Goal: Navigation & Orientation: Find specific page/section

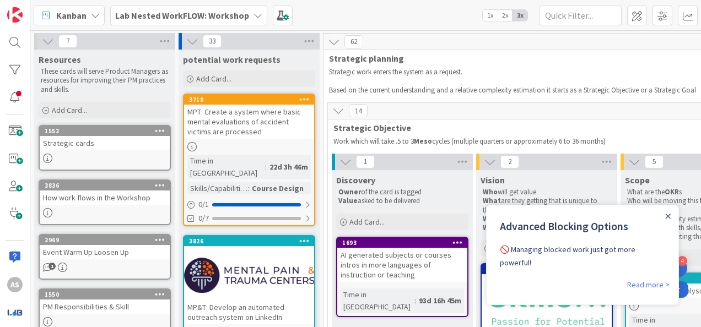
click at [188, 11] on b "Lab Nested WorkFLOW: Workshop" at bounding box center [182, 15] width 134 height 11
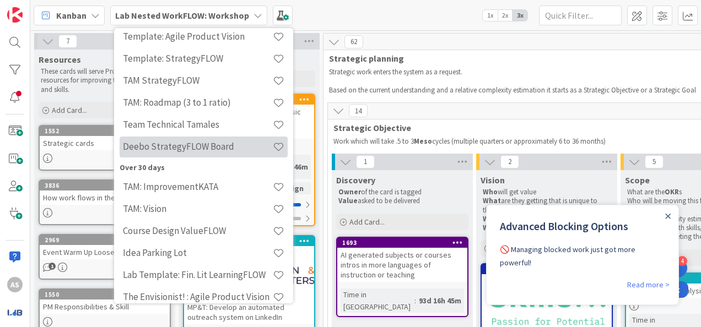
scroll to position [275, 0]
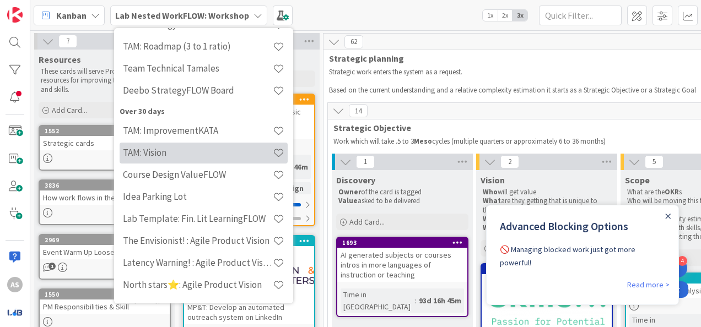
click at [218, 154] on h4 "TAM: Vision" at bounding box center [198, 152] width 150 height 11
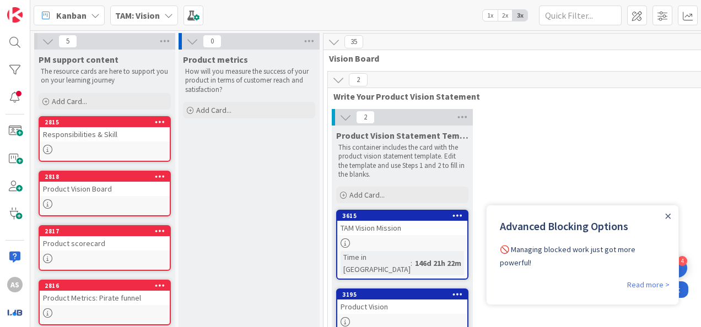
click at [166, 17] on icon at bounding box center [168, 15] width 9 height 9
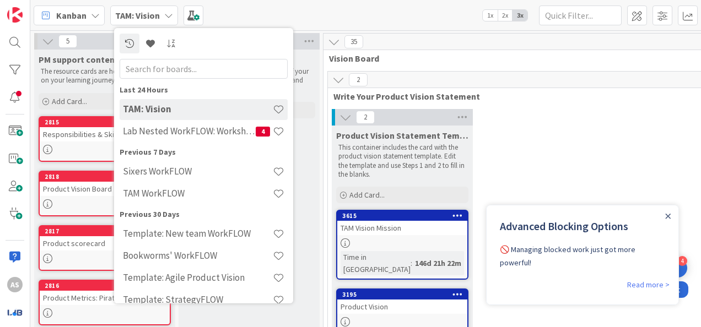
click at [440, 36] on div "35" at bounding box center [618, 42] width 591 height 17
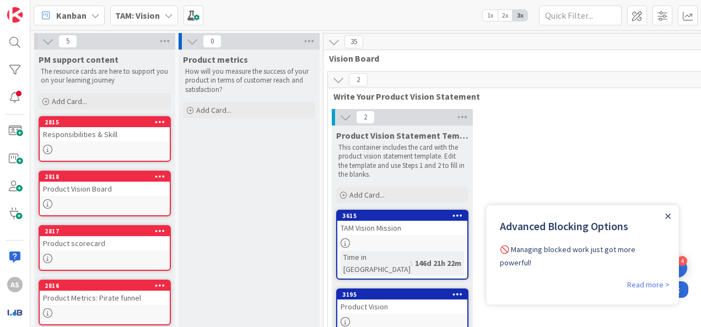
click at [670, 215] on icon "Close Announcement" at bounding box center [668, 217] width 6 height 6
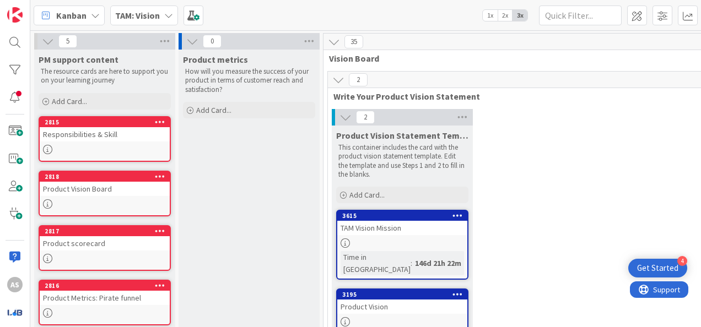
click at [157, 16] on b "TAM: Vision" at bounding box center [137, 15] width 45 height 11
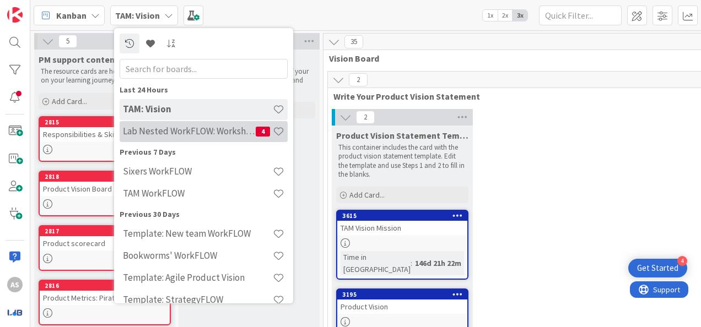
click at [209, 137] on h4 "Lab Nested WorkFLOW: Workshop" at bounding box center [189, 131] width 133 height 11
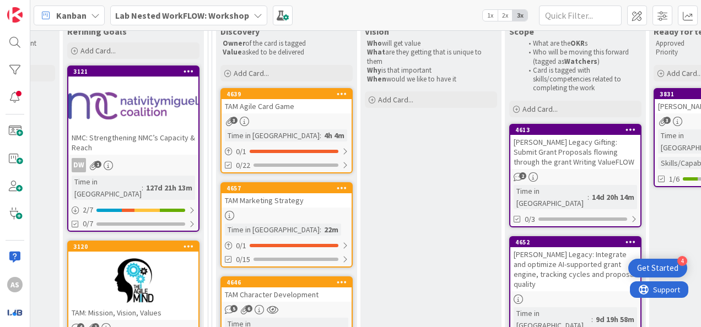
scroll to position [165, 846]
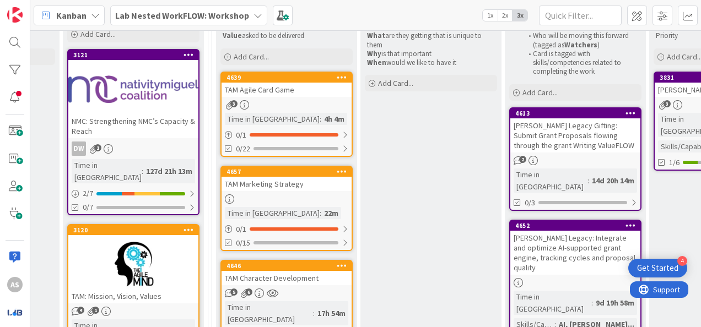
click at [317, 93] on div "TAM Agile Card Game" at bounding box center [286, 90] width 130 height 14
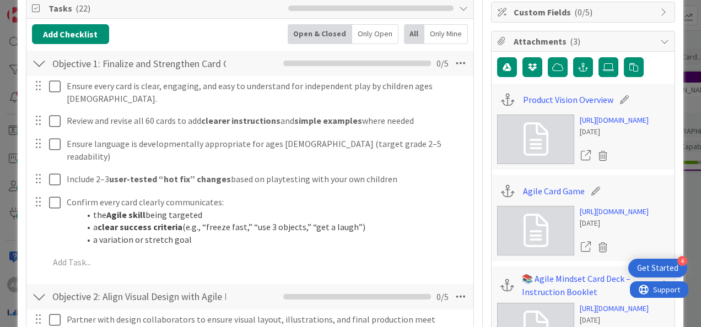
scroll to position [55, 0]
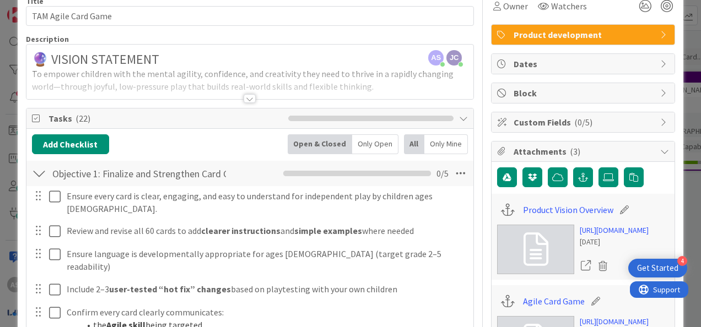
click at [245, 101] on div at bounding box center [249, 98] width 12 height 9
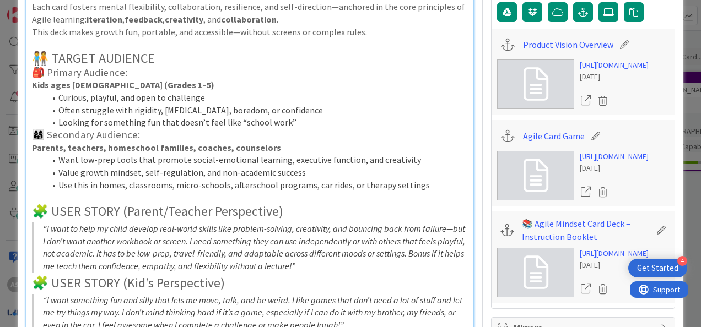
scroll to position [0, 0]
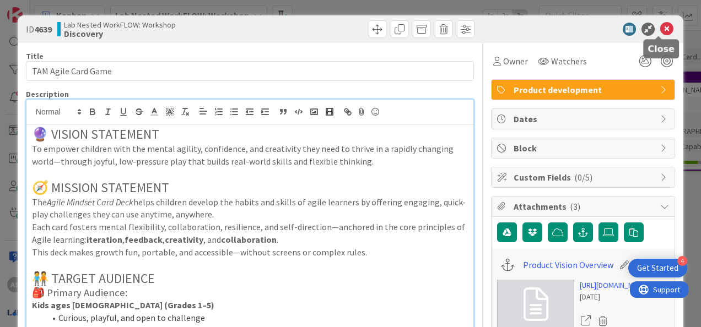
click at [660, 30] on icon at bounding box center [666, 29] width 13 height 13
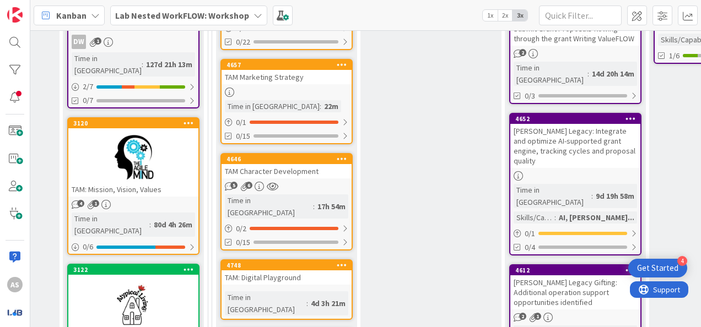
scroll to position [275, 846]
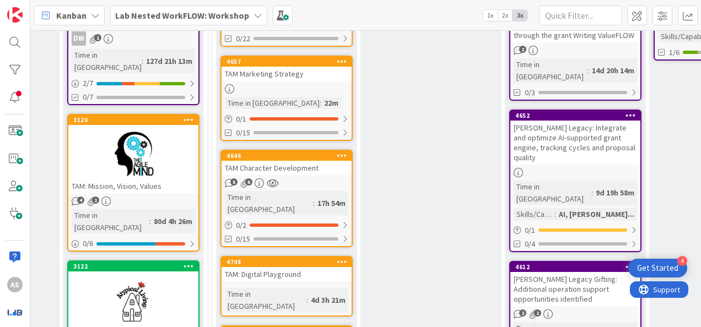
click at [130, 153] on div at bounding box center [133, 154] width 130 height 50
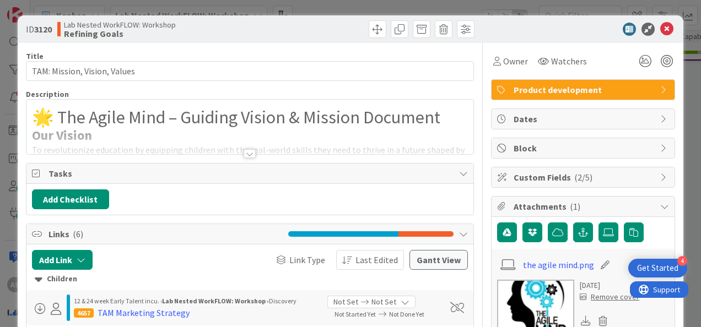
click at [245, 152] on div at bounding box center [249, 153] width 12 height 9
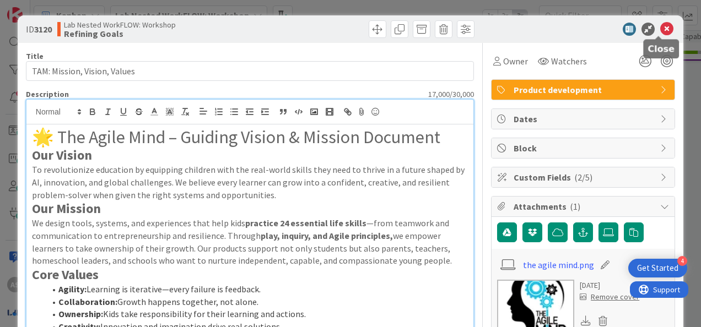
drag, startPoint x: 658, startPoint y: 30, endPoint x: 563, endPoint y: 85, distance: 109.9
click at [660, 30] on icon at bounding box center [666, 29] width 13 height 13
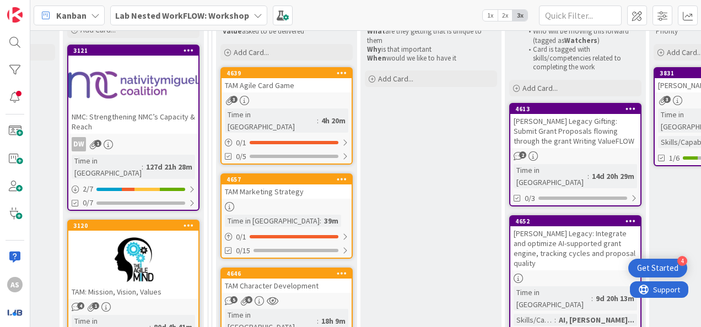
scroll to position [165, 846]
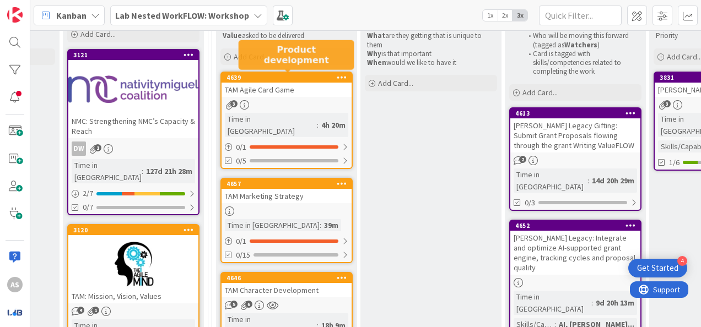
click at [283, 85] on div "TAM Agile Card Game" at bounding box center [286, 90] width 130 height 14
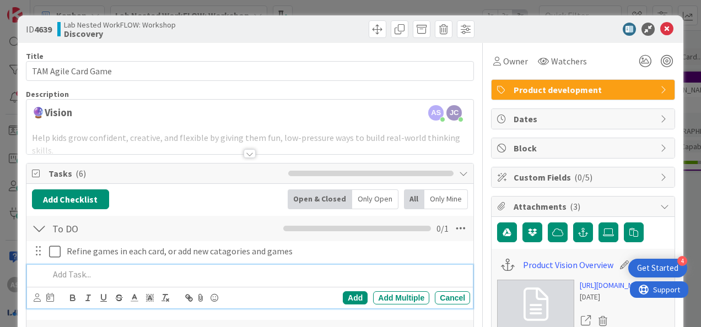
click at [248, 153] on div at bounding box center [249, 153] width 12 height 9
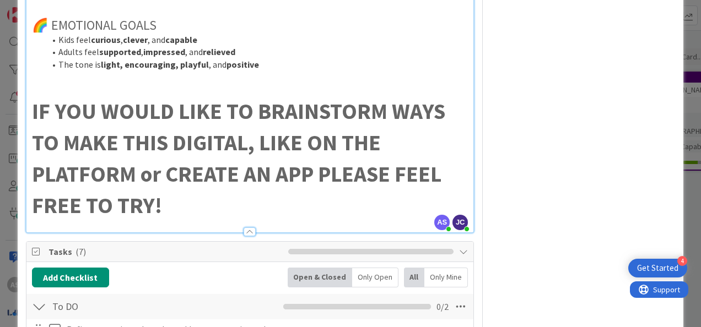
scroll to position [661, 0]
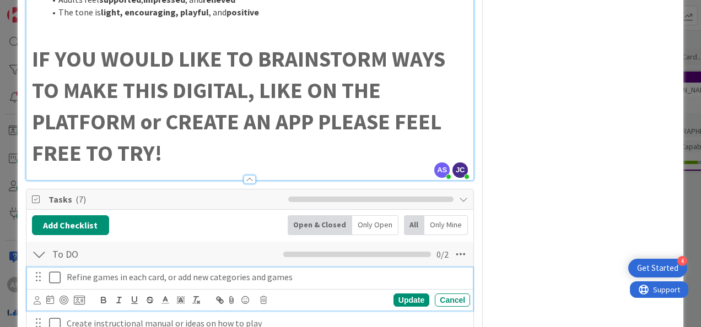
click at [308, 276] on p "Refine games in each card, or add new categories and games" at bounding box center [266, 277] width 399 height 13
click at [404, 303] on div "Update" at bounding box center [411, 300] width 36 height 13
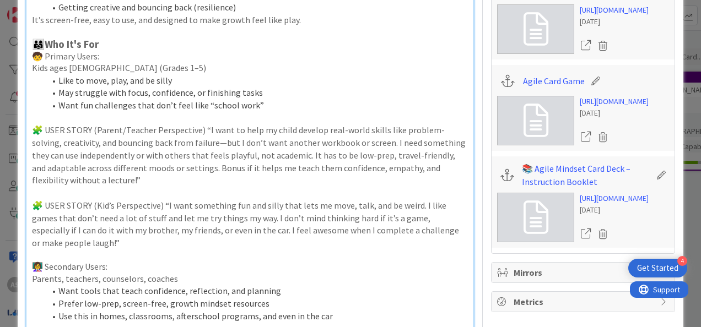
scroll to position [0, 0]
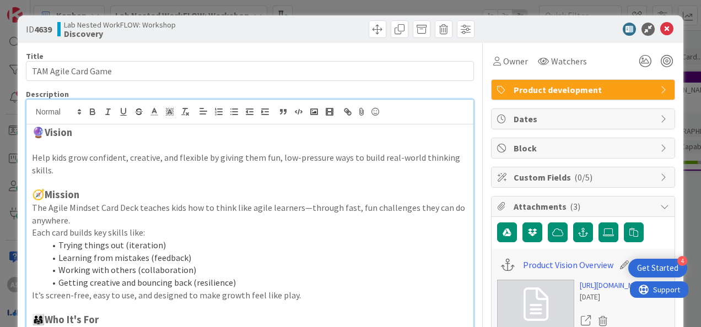
click at [665, 29] on div at bounding box center [577, 29] width 195 height 13
click at [662, 30] on icon at bounding box center [666, 29] width 13 height 13
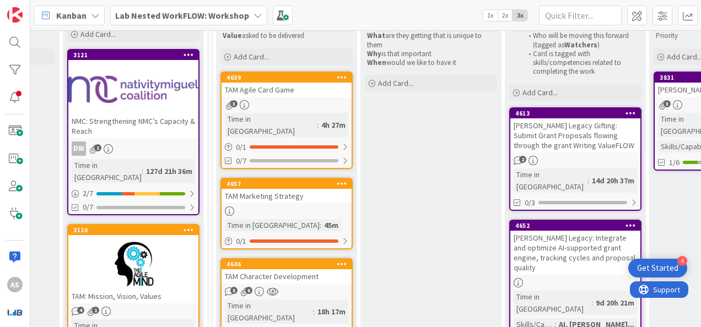
click at [240, 16] on b "Lab Nested WorkFLOW: Workshop" at bounding box center [182, 15] width 134 height 11
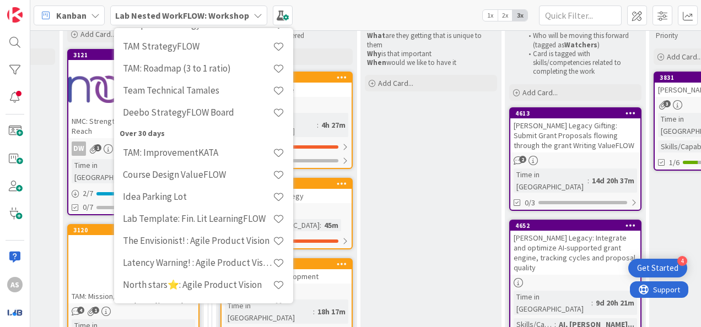
scroll to position [385, 0]
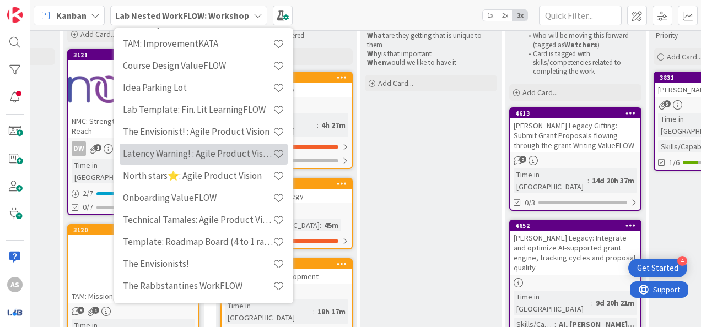
click at [239, 156] on h4 "Latency Warning! : Agile Product Vision" at bounding box center [198, 153] width 150 height 11
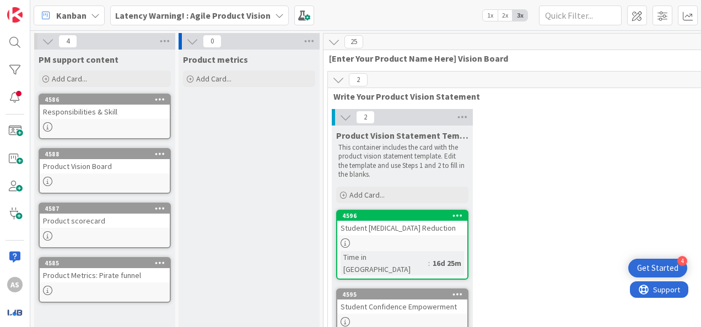
click at [243, 15] on b "Latency Warning! : Agile Product Vision" at bounding box center [192, 15] width 155 height 11
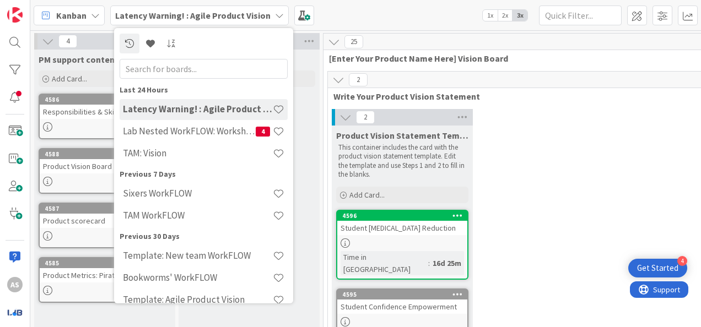
click at [243, 15] on b "Latency Warning! : Agile Product Vision" at bounding box center [192, 15] width 155 height 11
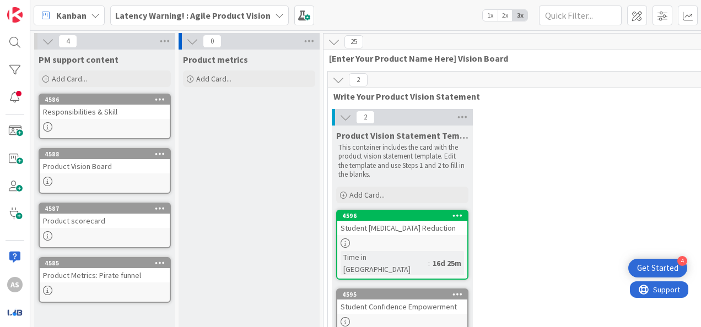
click at [231, 23] on div "Latency Warning! : Agile Product Vision" at bounding box center [199, 16] width 178 height 20
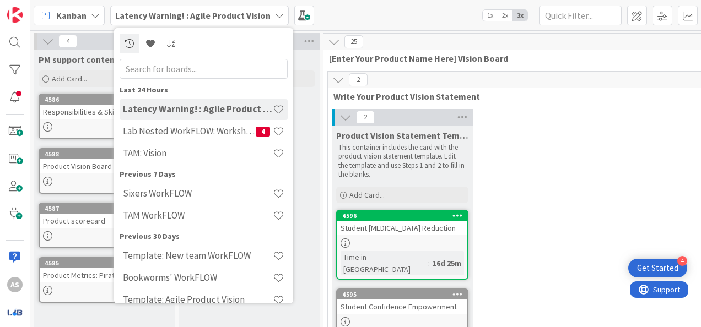
click at [235, 16] on b "Latency Warning! : Agile Product Vision" at bounding box center [192, 15] width 155 height 11
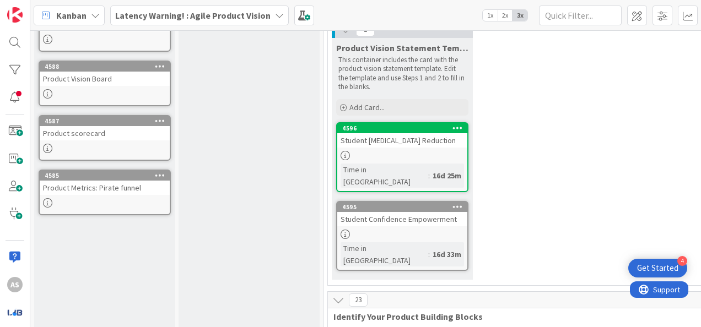
scroll to position [55, 0]
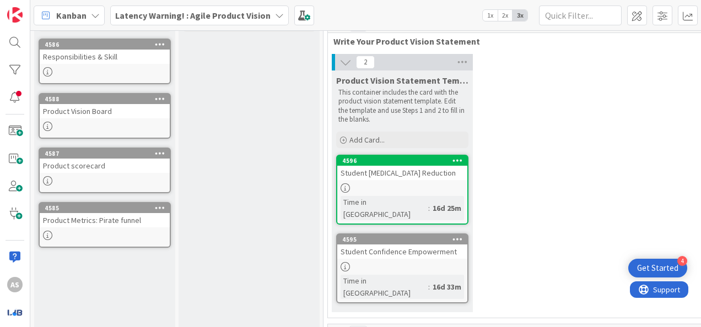
click at [383, 166] on div "Student [MEDICAL_DATA] Reduction" at bounding box center [402, 173] width 130 height 14
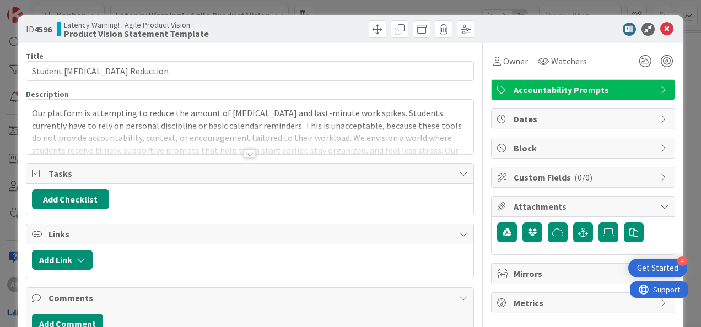
click at [247, 150] on div at bounding box center [249, 153] width 12 height 9
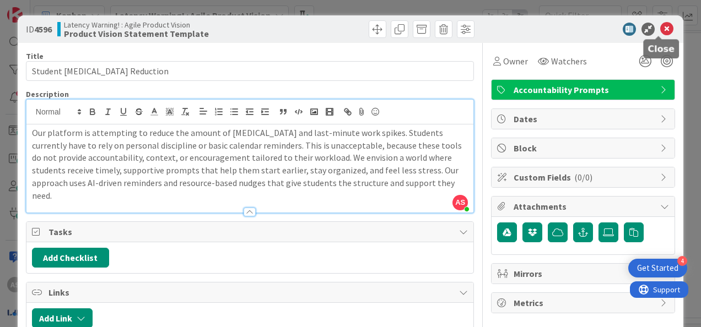
click at [662, 29] on icon at bounding box center [666, 29] width 13 height 13
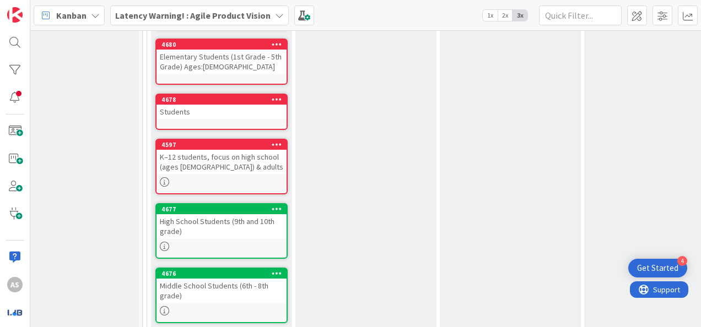
scroll to position [748, 181]
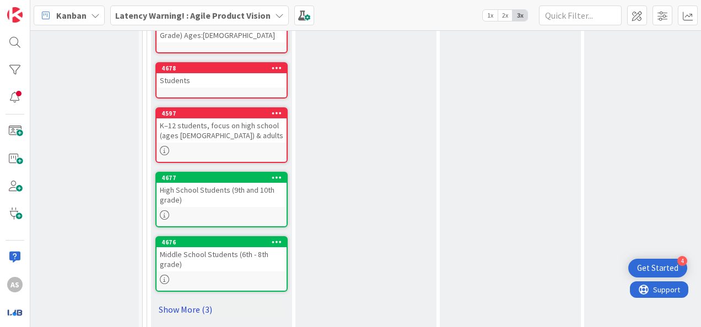
click at [184, 301] on link "Show More (3)" at bounding box center [221, 310] width 132 height 18
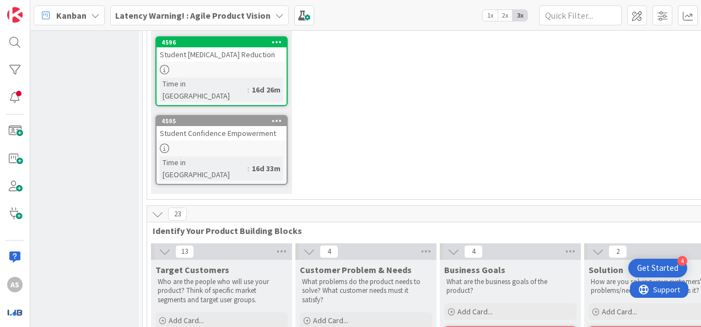
scroll to position [140, 181]
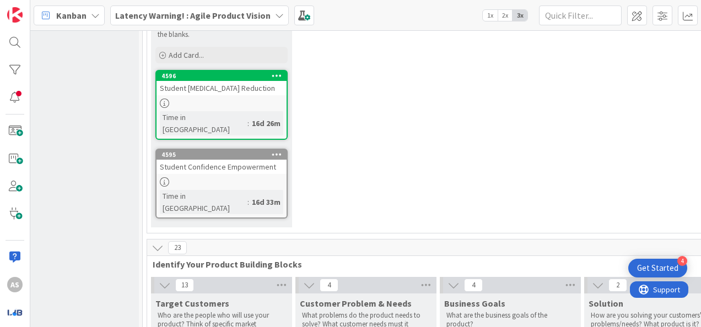
click at [199, 160] on div "Student Confidence Empowerment" at bounding box center [221, 167] width 130 height 14
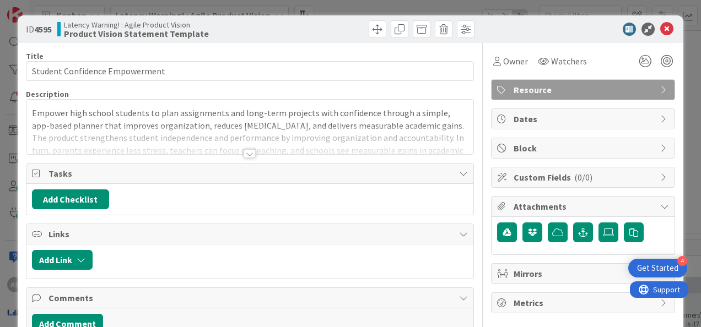
click at [243, 152] on div at bounding box center [249, 153] width 12 height 9
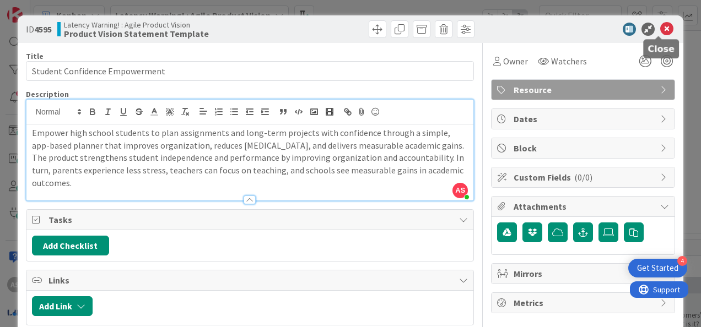
click at [660, 32] on icon at bounding box center [666, 29] width 13 height 13
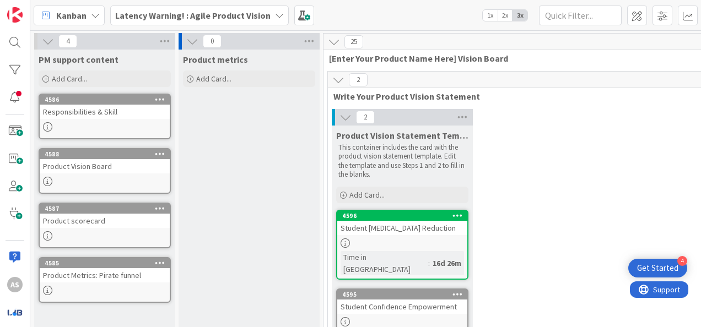
click at [247, 19] on b "Latency Warning! : Agile Product Vision" at bounding box center [192, 15] width 155 height 11
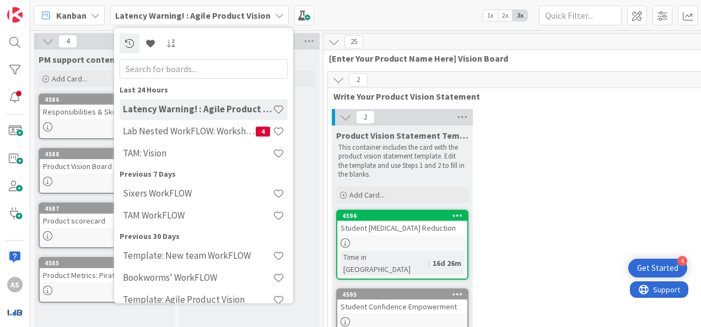
click at [247, 19] on b "Latency Warning! : Agile Product Vision" at bounding box center [192, 15] width 155 height 11
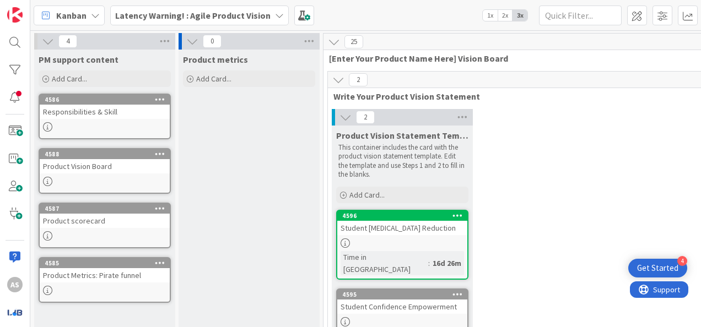
click at [208, 18] on b "Latency Warning! : Agile Product Vision" at bounding box center [192, 15] width 155 height 11
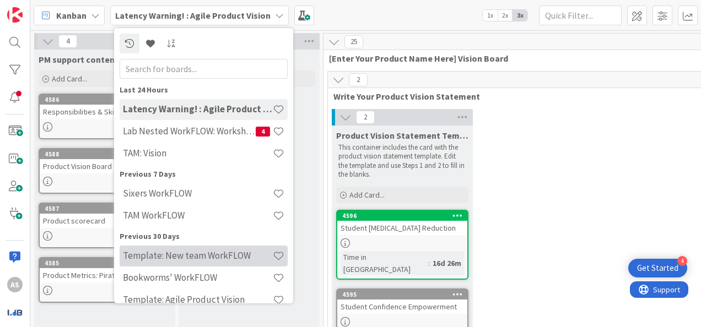
scroll to position [55, 0]
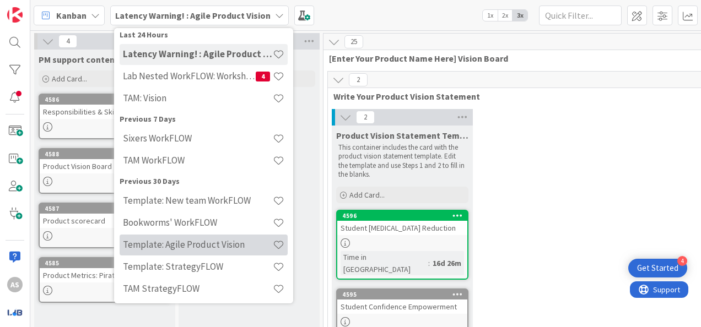
click at [232, 250] on h4 "Template: Agile Product Vision" at bounding box center [198, 244] width 150 height 11
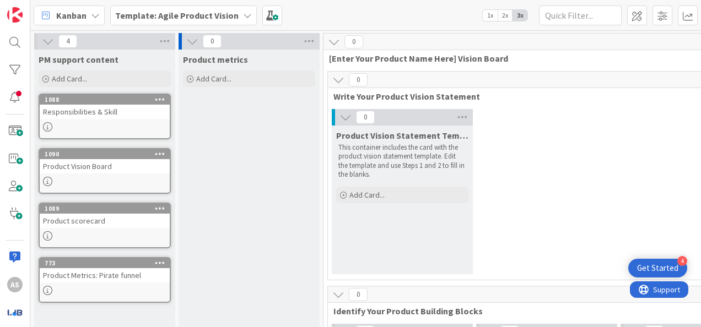
click at [196, 20] on b "Template: Agile Product Vision" at bounding box center [176, 15] width 123 height 11
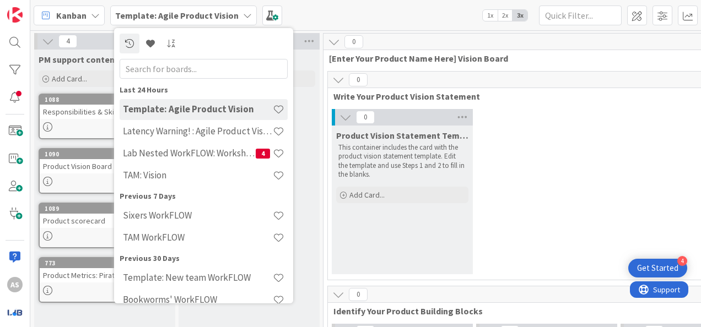
click at [196, 20] on b "Template: Agile Product Vision" at bounding box center [176, 15] width 123 height 11
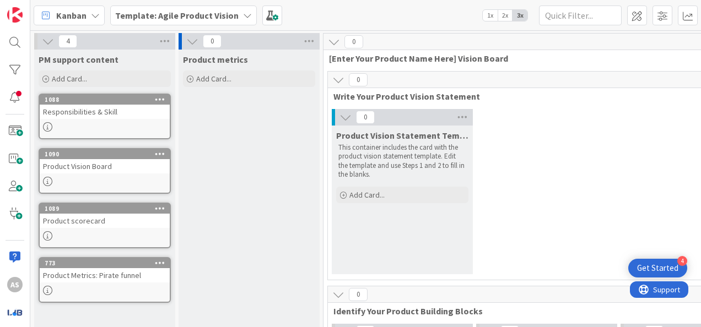
click at [196, 20] on b "Template: Agile Product Vision" at bounding box center [176, 15] width 123 height 11
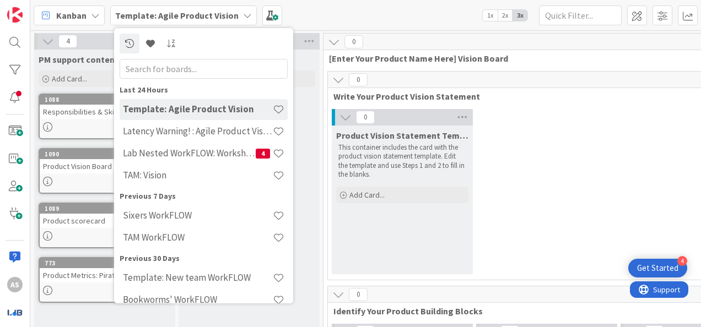
click at [177, 17] on b "Template: Agile Product Vision" at bounding box center [176, 15] width 123 height 11
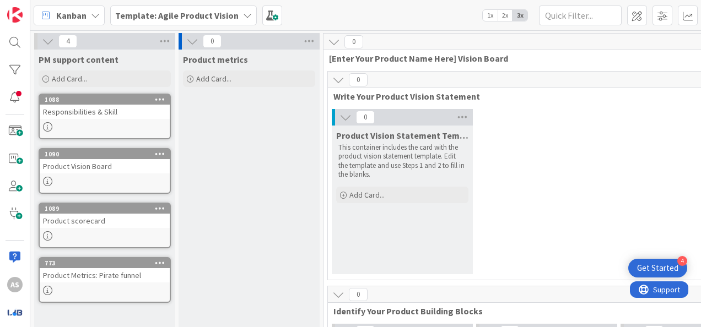
click at [193, 26] on div "Kanban Template: Agile Product Vision 1x 2x 3x" at bounding box center [365, 15] width 670 height 30
click at [193, 21] on span "Template: Agile Product Vision" at bounding box center [176, 15] width 123 height 13
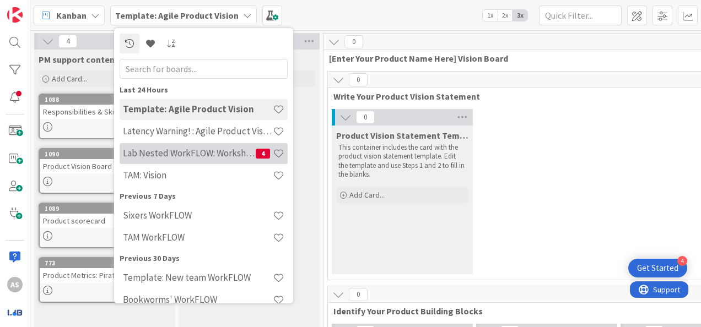
click at [204, 160] on div "Lab Nested WorkFLOW: Workshop 4" at bounding box center [204, 153] width 168 height 21
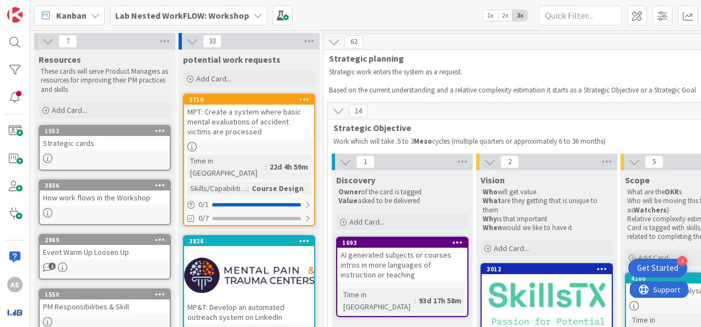
click at [234, 18] on b "Lab Nested WorkFLOW: Workshop" at bounding box center [182, 15] width 134 height 11
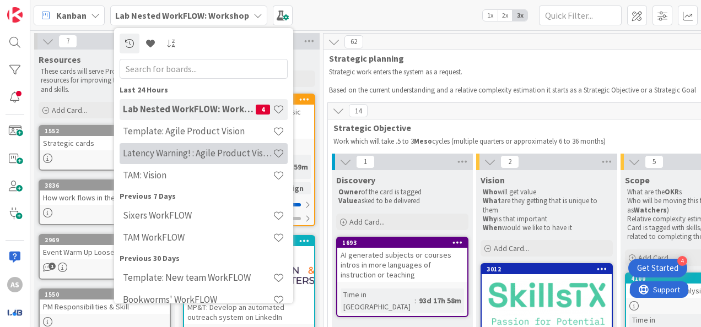
click at [231, 154] on h4 "Latency Warning! : Agile Product Vision" at bounding box center [198, 153] width 150 height 11
